Goal: Information Seeking & Learning: Learn about a topic

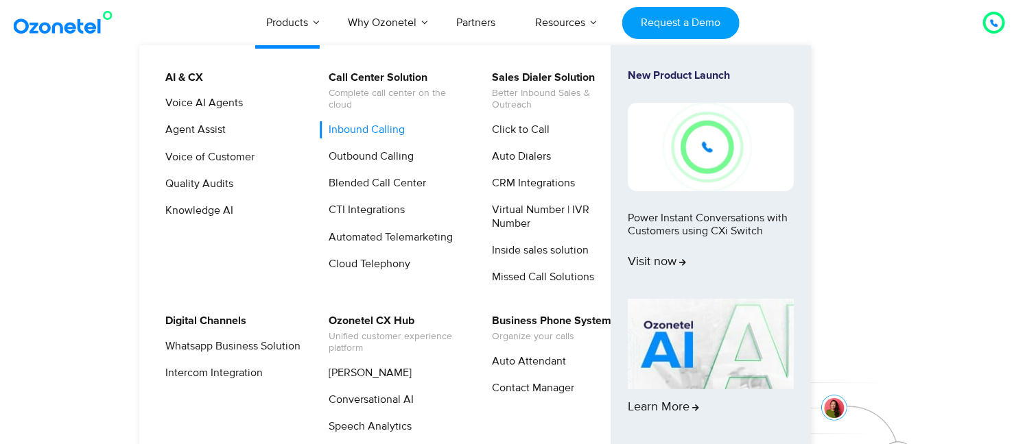
click at [359, 124] on link "Inbound Calling" at bounding box center [363, 129] width 87 height 17
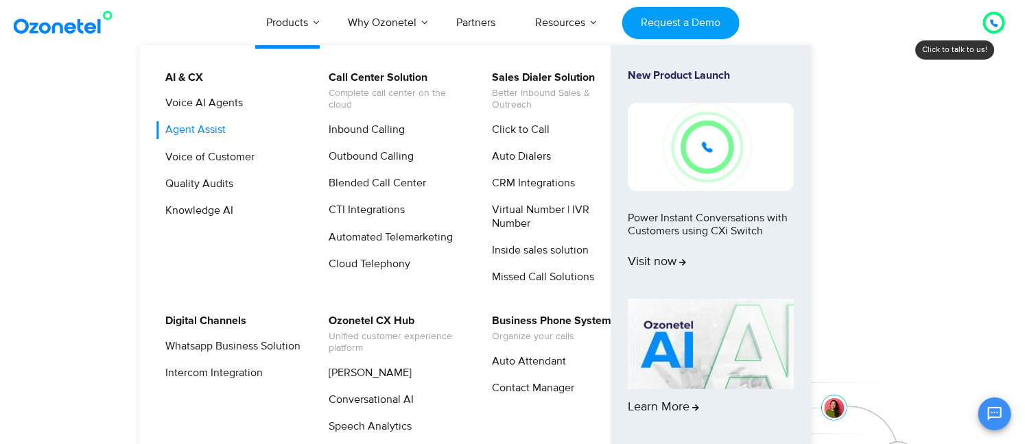
click at [202, 126] on link "Agent Assist" at bounding box center [191, 129] width 71 height 17
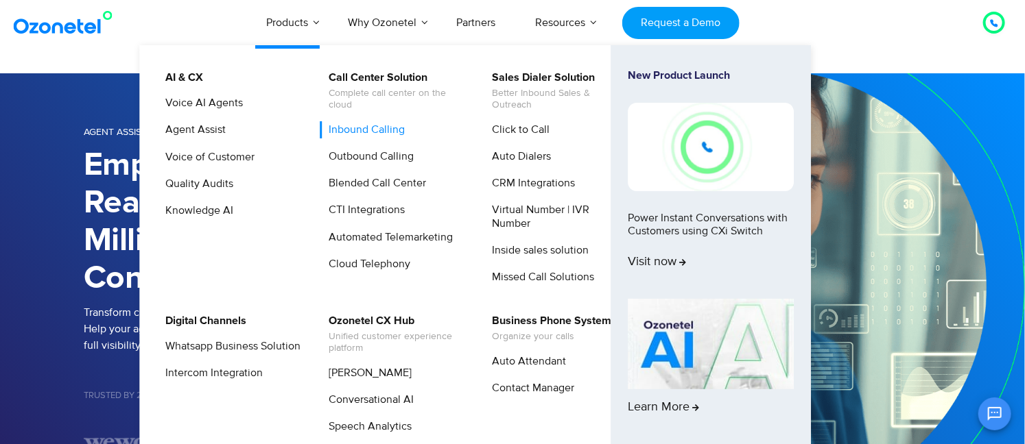
click at [358, 125] on link "Inbound Calling" at bounding box center [363, 129] width 87 height 17
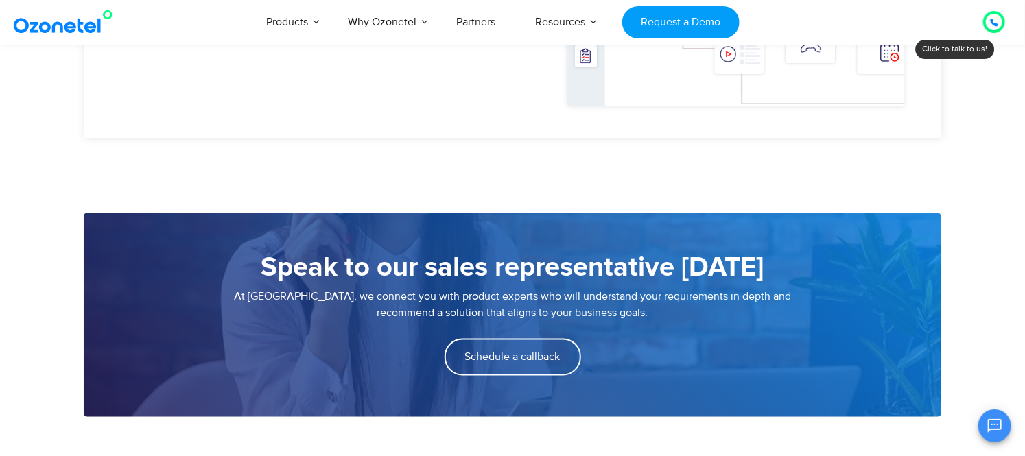
scroll to position [925, 0]
